Goal: Task Accomplishment & Management: Manage account settings

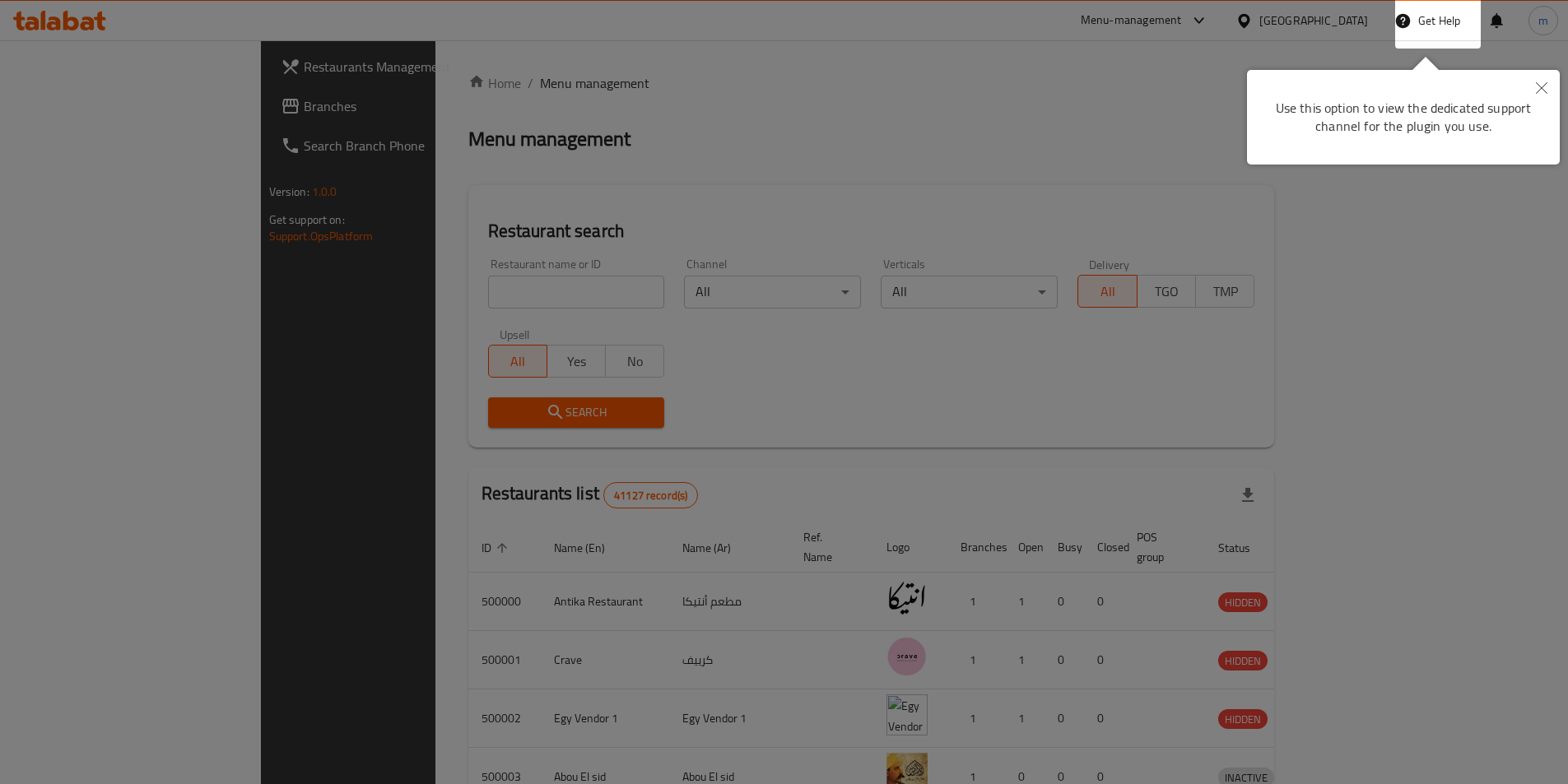
click at [1550, 86] on button "Close" at bounding box center [1541, 89] width 36 height 38
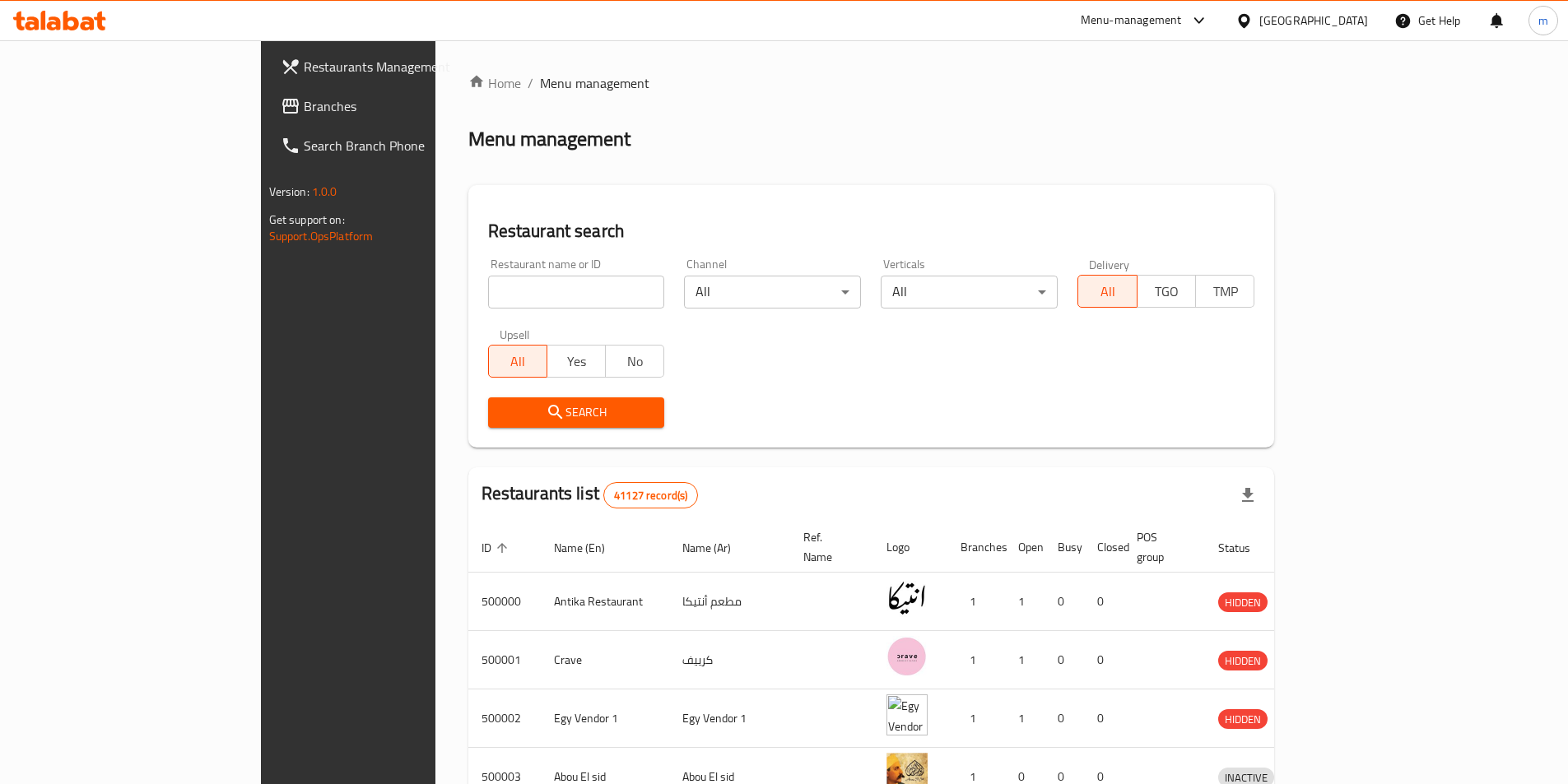
click at [1359, 23] on div "[GEOGRAPHIC_DATA]" at bounding box center [1313, 20] width 109 height 18
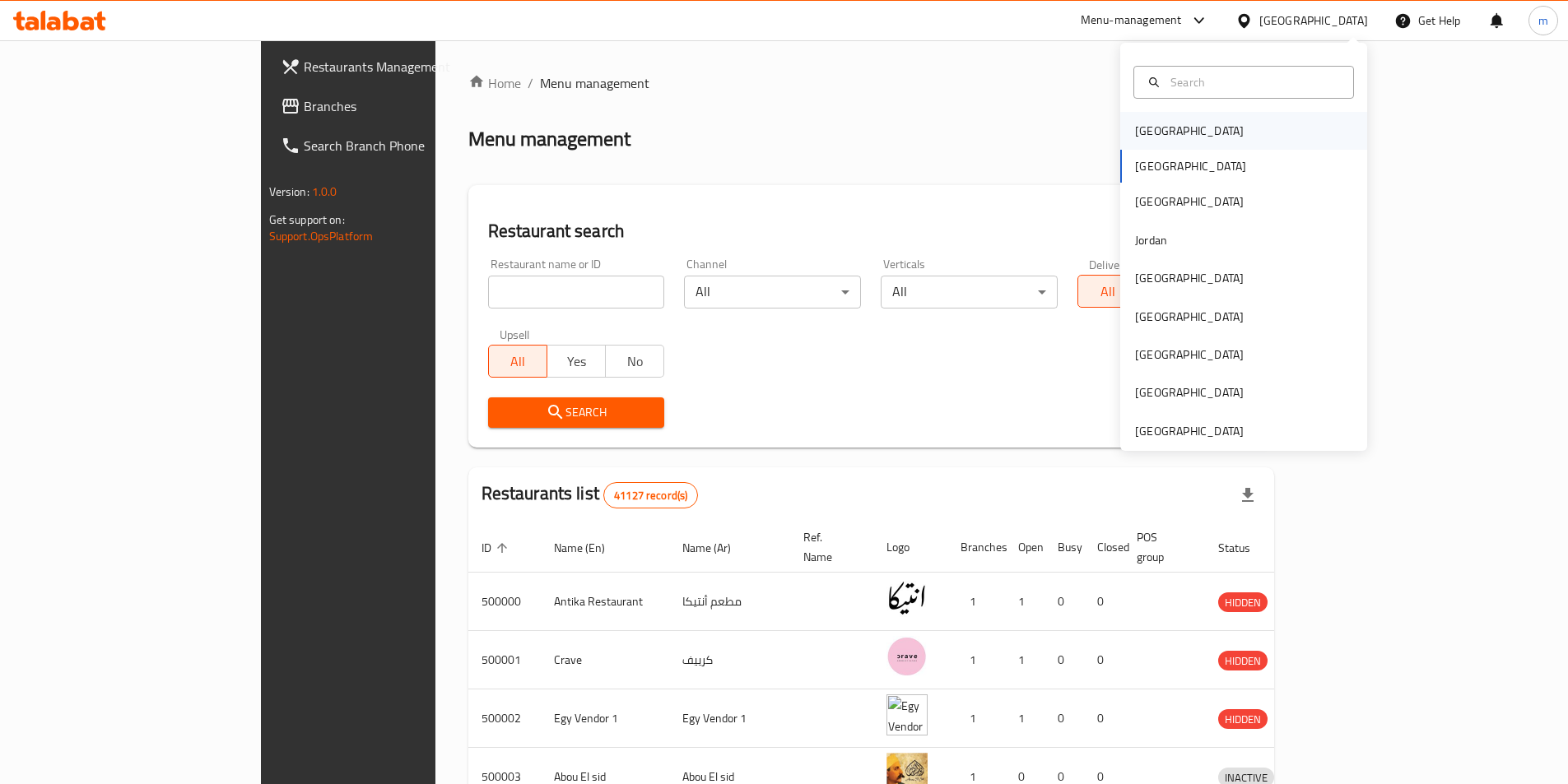
click at [1153, 131] on div "[GEOGRAPHIC_DATA]" at bounding box center [1189, 131] width 109 height 18
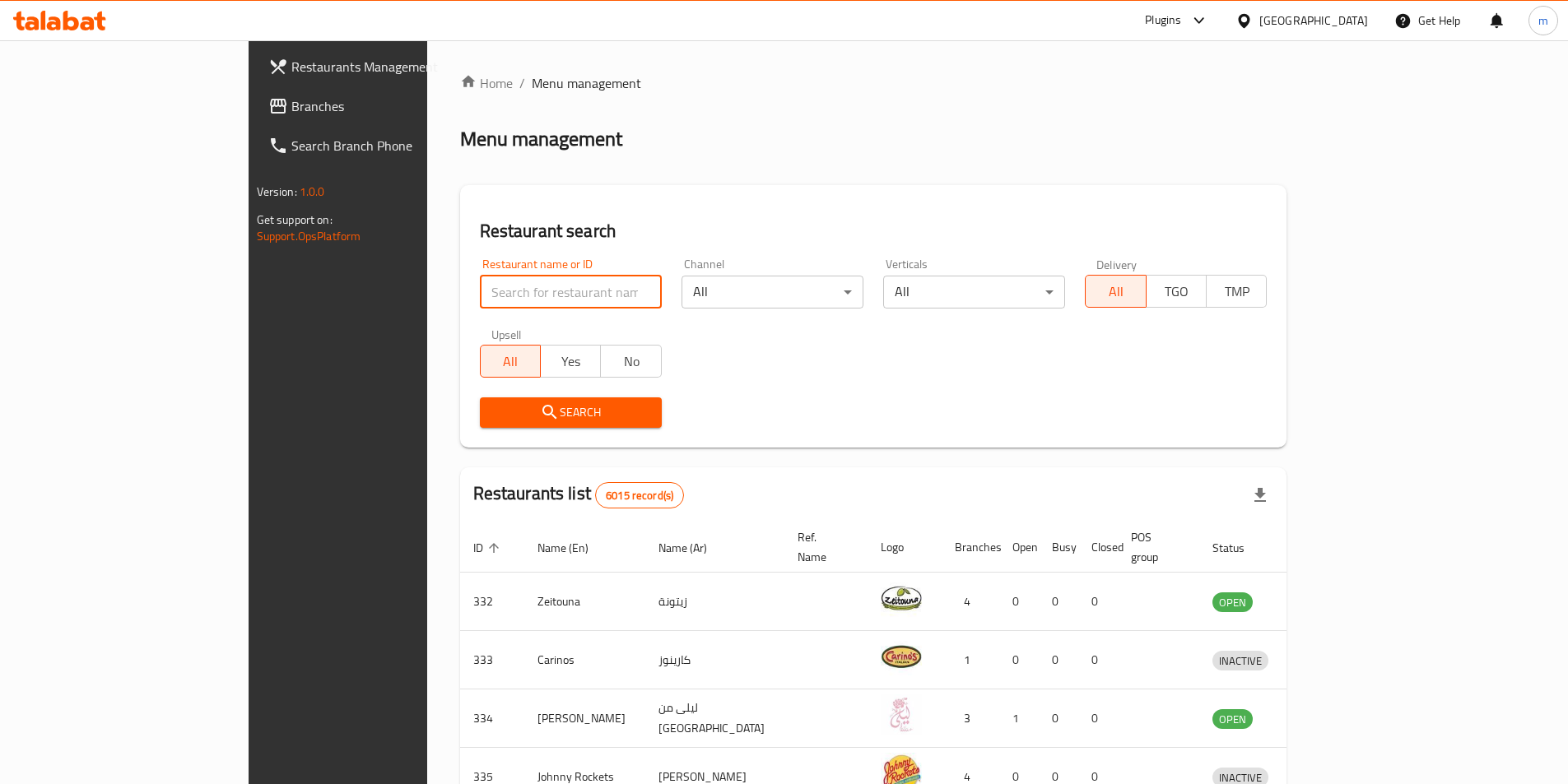
click at [480, 278] on input "search" at bounding box center [570, 291] width 182 height 32
paste input "28029"
type input "28029"
click button "Search" at bounding box center [570, 412] width 182 height 31
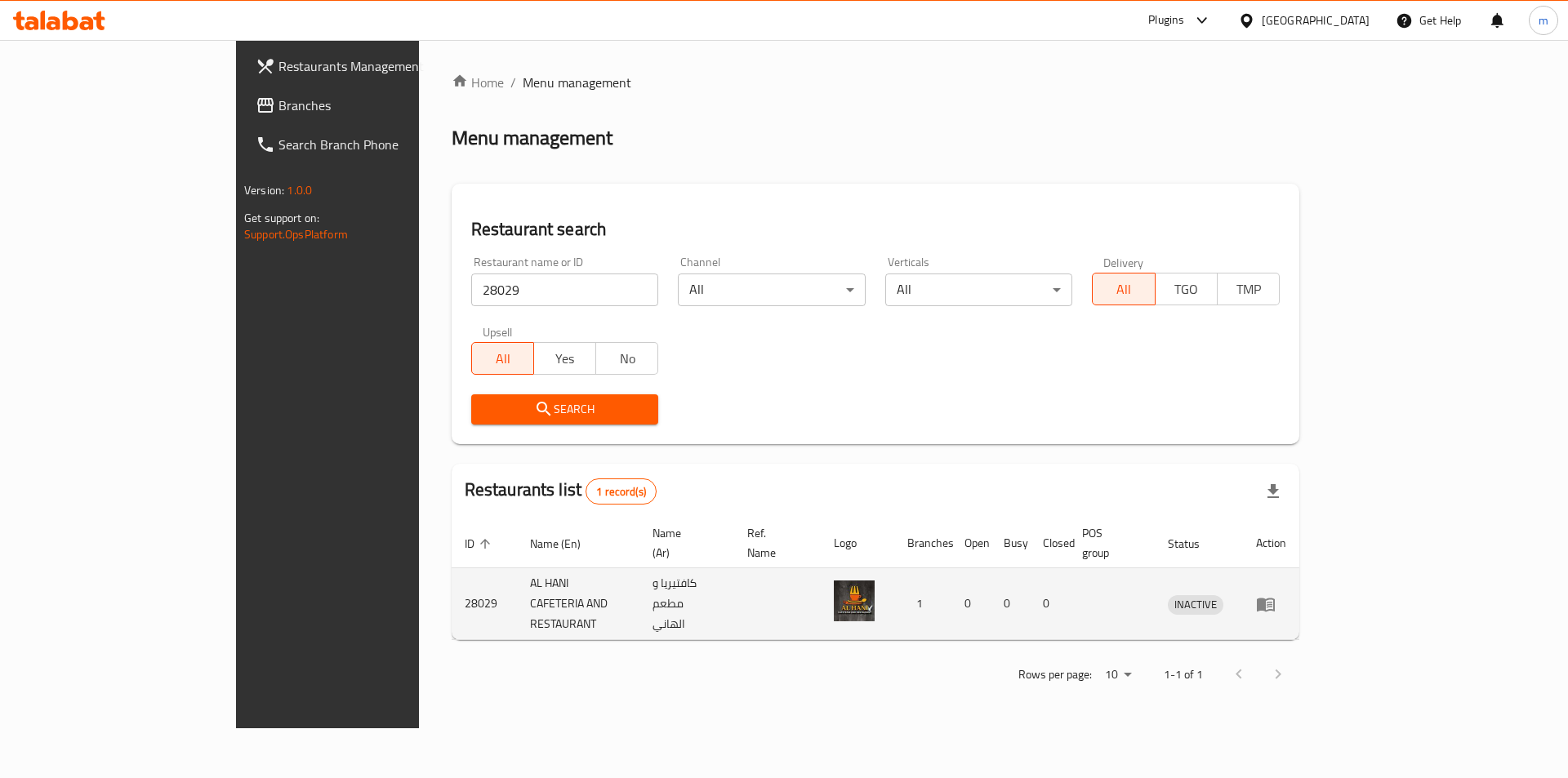
click at [614, 577] on td "AL HANI CAFETERIA AND RESTAURANT" at bounding box center [578, 604] width 123 height 71
click at [517, 578] on td "AL HANI CAFETERIA AND RESTAURANT" at bounding box center [578, 604] width 123 height 71
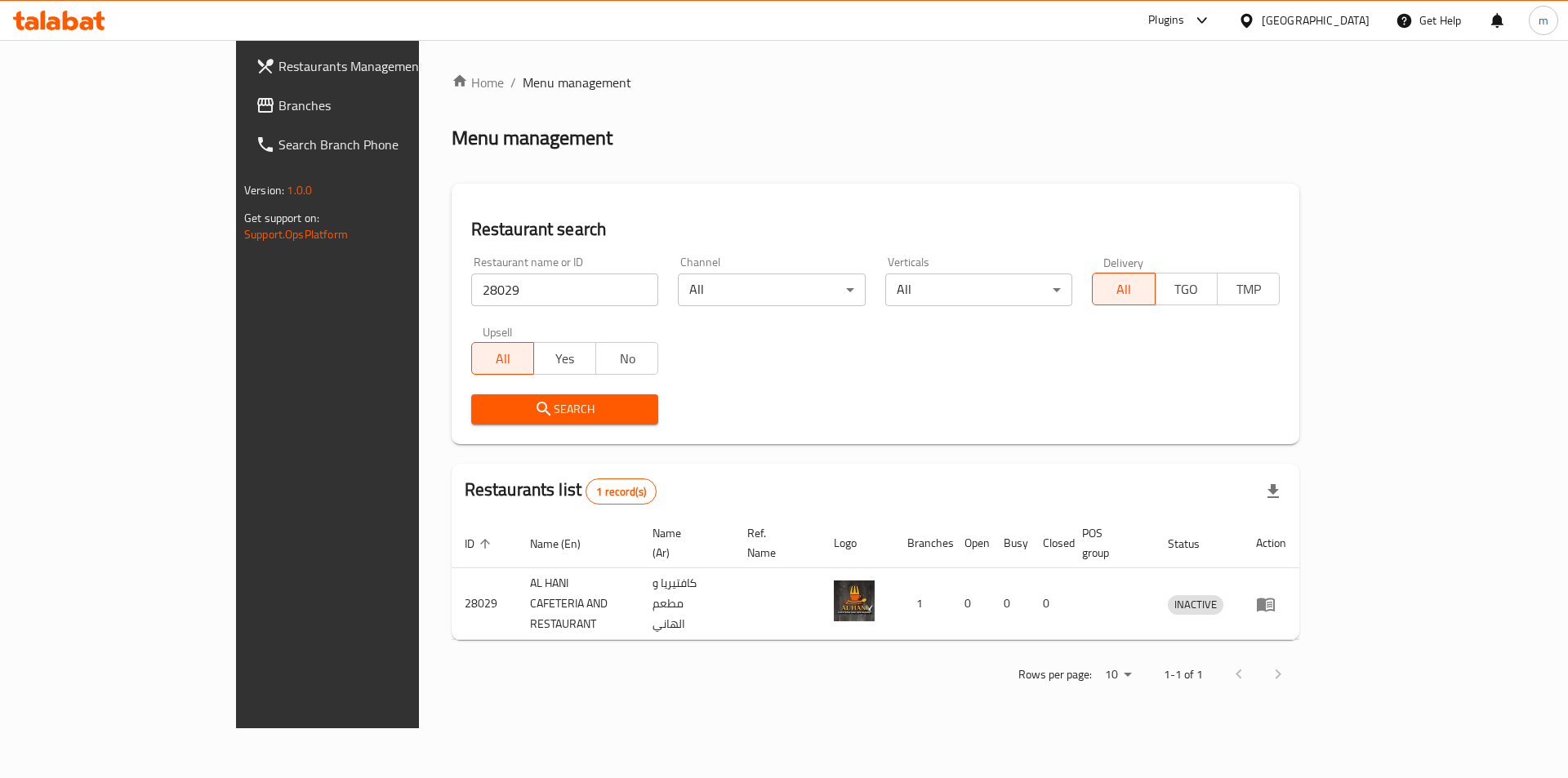
click at [750, 617] on div "Home / Menu management Menu management Restaurant search Restaurant name or ID …" at bounding box center [875, 383] width 847 height 623
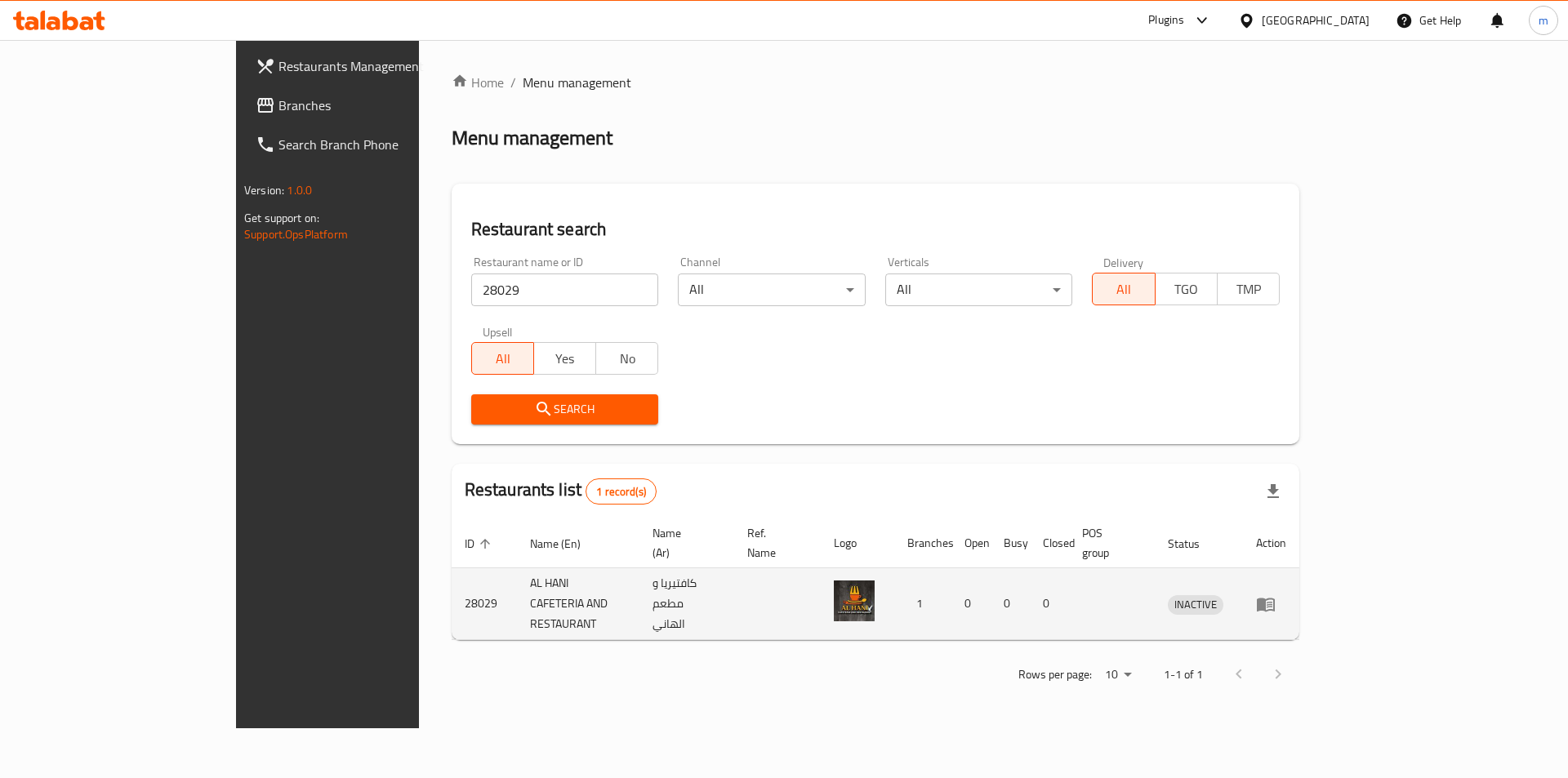
click at [734, 591] on td "كافتيريا و مطعم الهاني" at bounding box center [687, 604] width 95 height 71
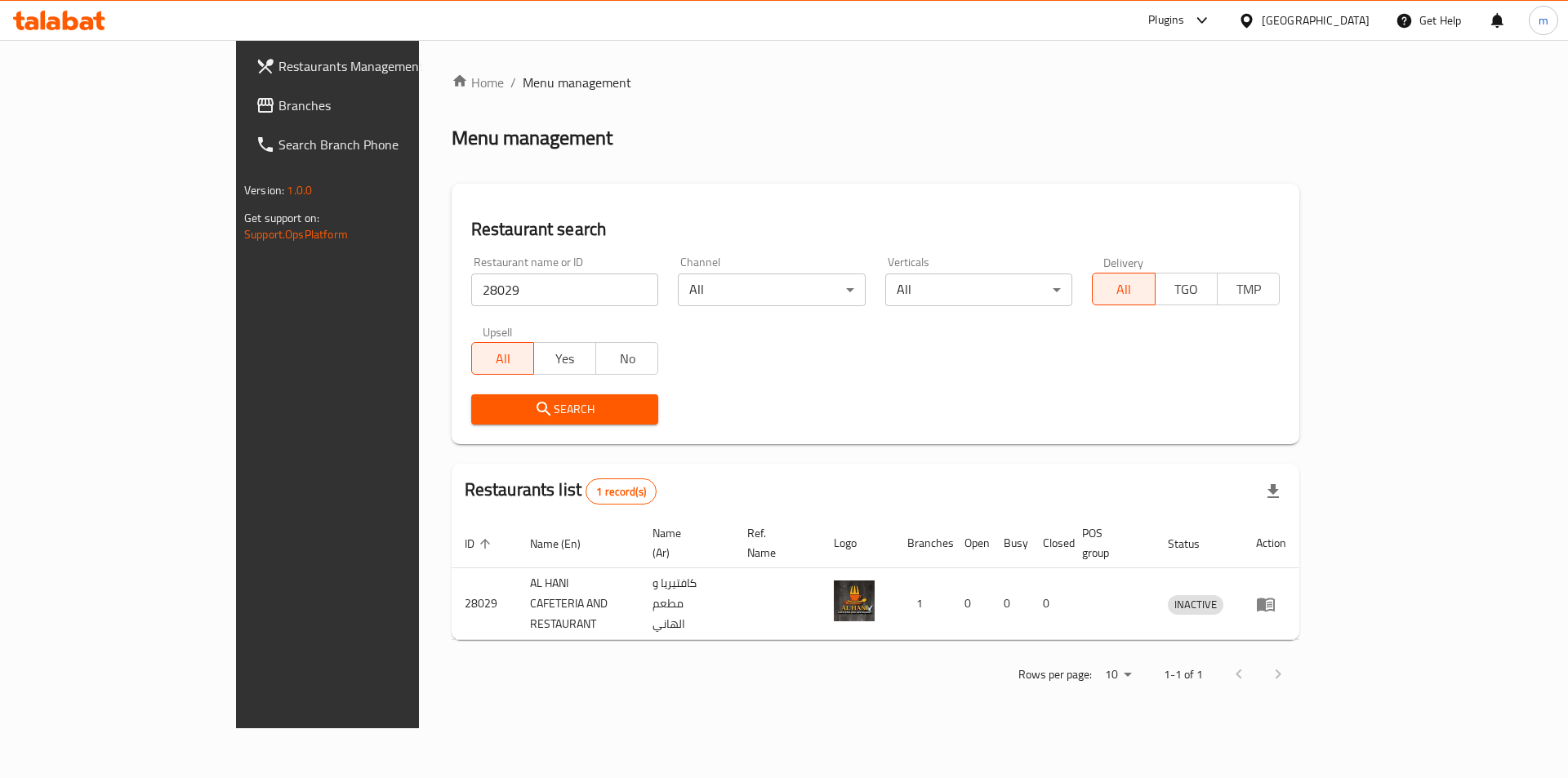
click at [1298, 654] on div at bounding box center [1259, 673] width 78 height 39
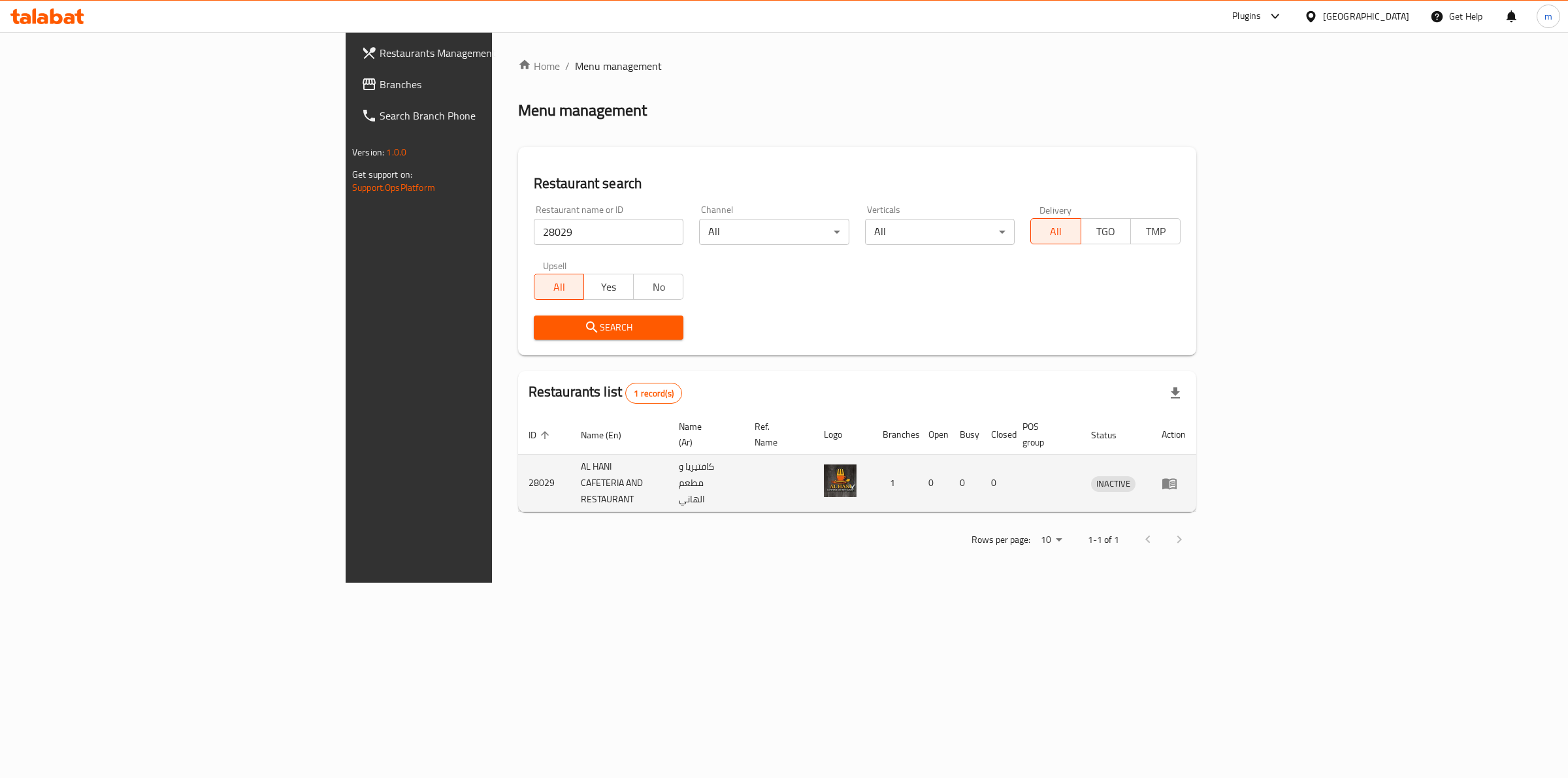
click at [1152, 465] on td "INACTIVE" at bounding box center [1116, 483] width 70 height 57
click at [1177, 478] on icon "enhanced table" at bounding box center [1170, 484] width 15 height 11
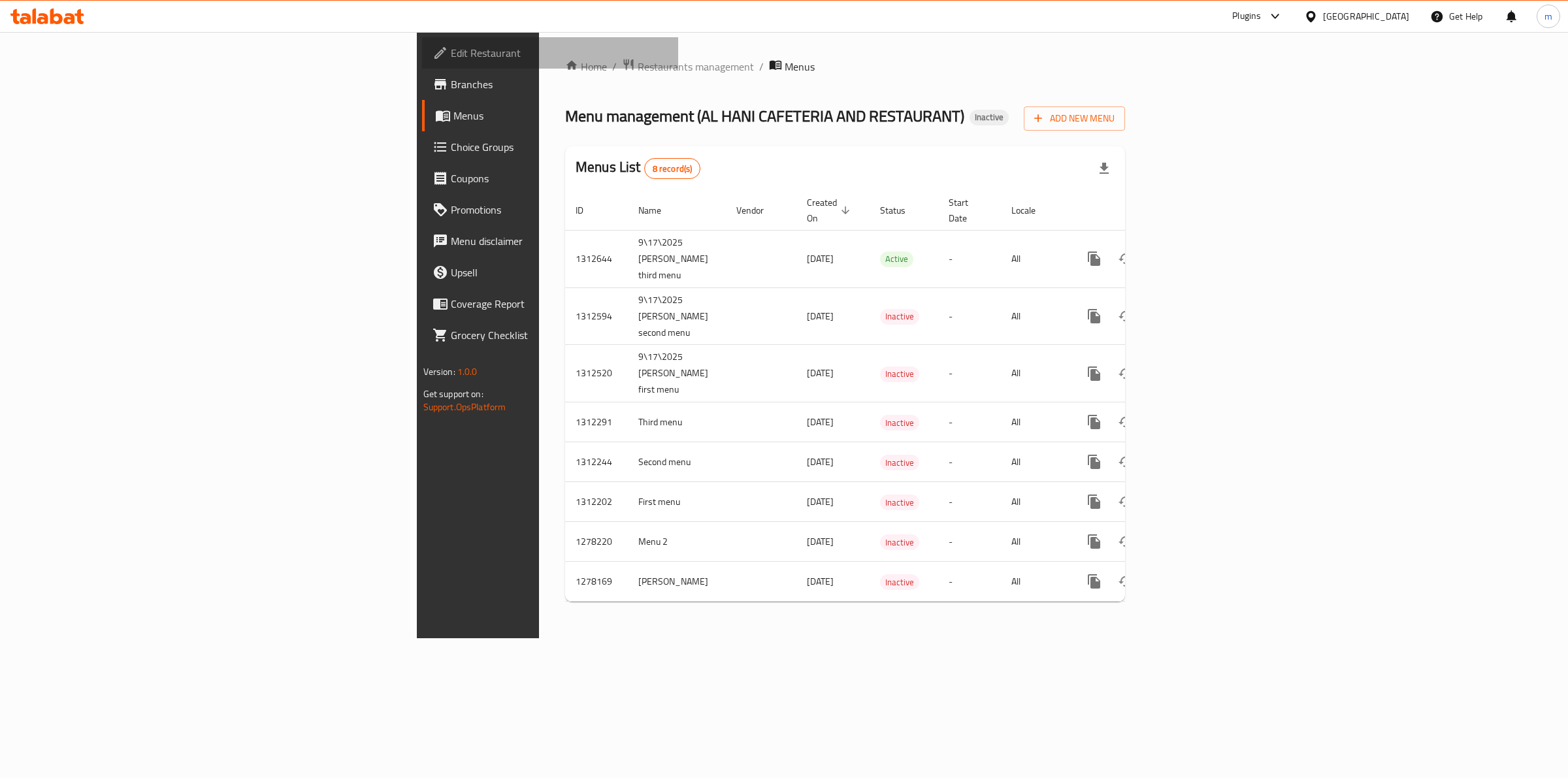
click at [451, 51] on span "Edit Restaurant" at bounding box center [559, 53] width 218 height 15
